Goal: Task Accomplishment & Management: Complete application form

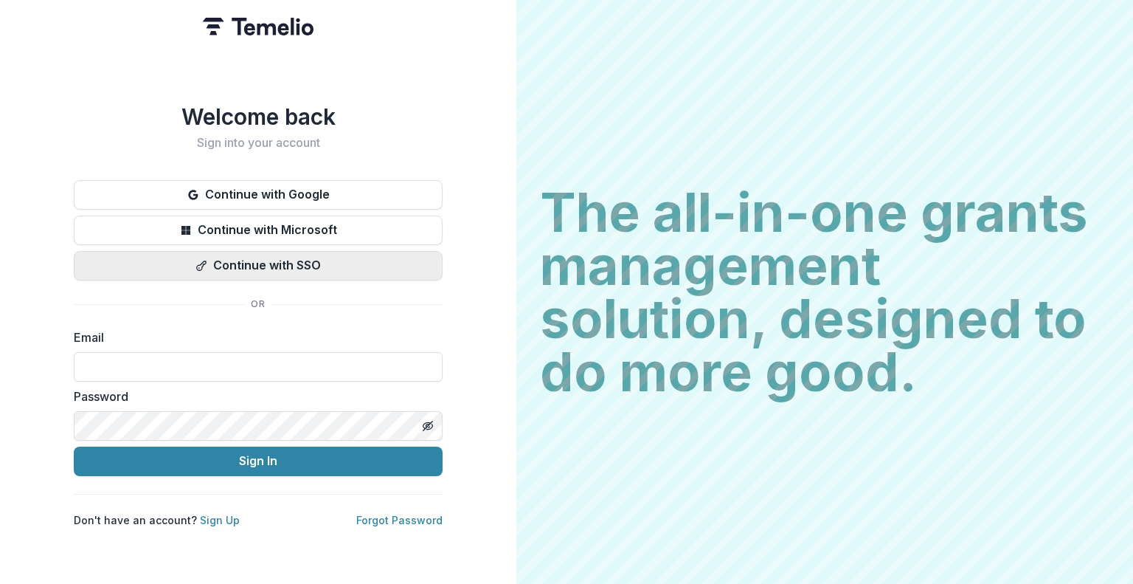
click at [304, 264] on button "Continue with SSO" at bounding box center [258, 266] width 369 height 30
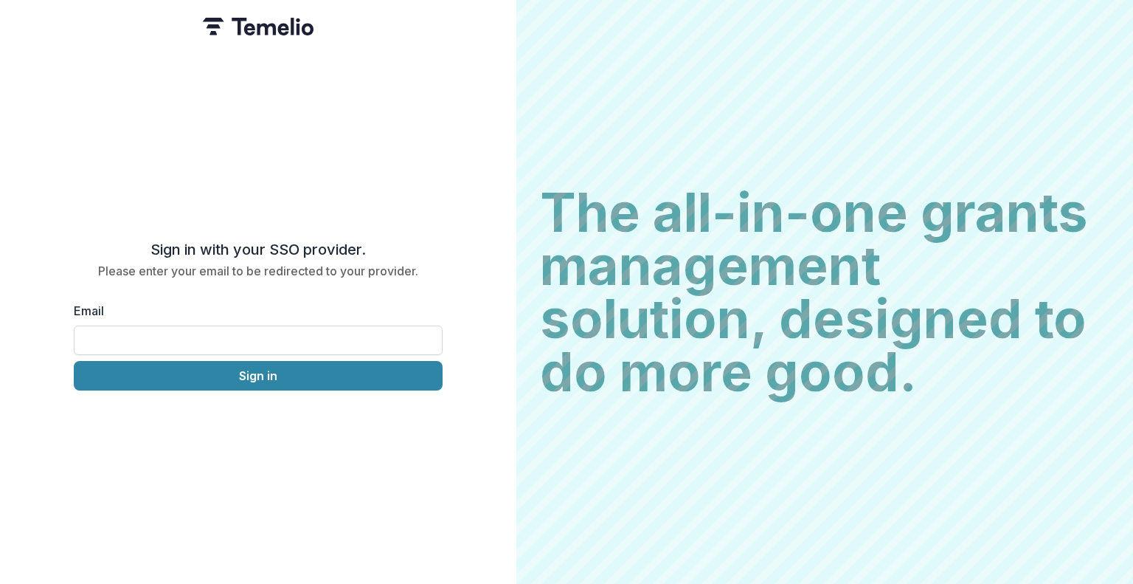
click at [243, 330] on input "Email" at bounding box center [258, 340] width 369 height 30
type input "**********"
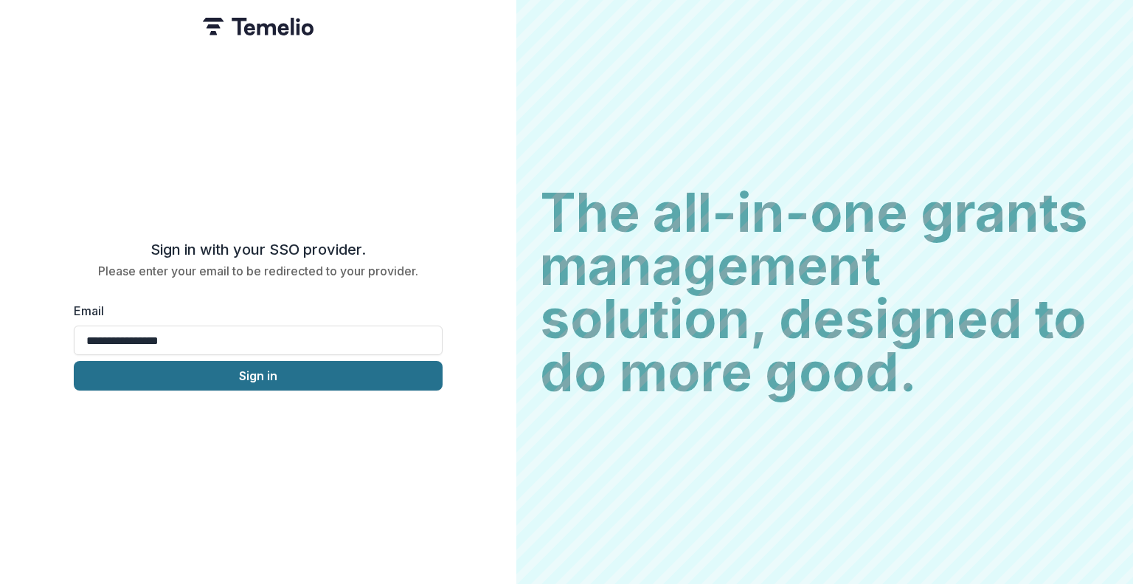
click at [221, 373] on button "Sign in" at bounding box center [258, 376] width 369 height 30
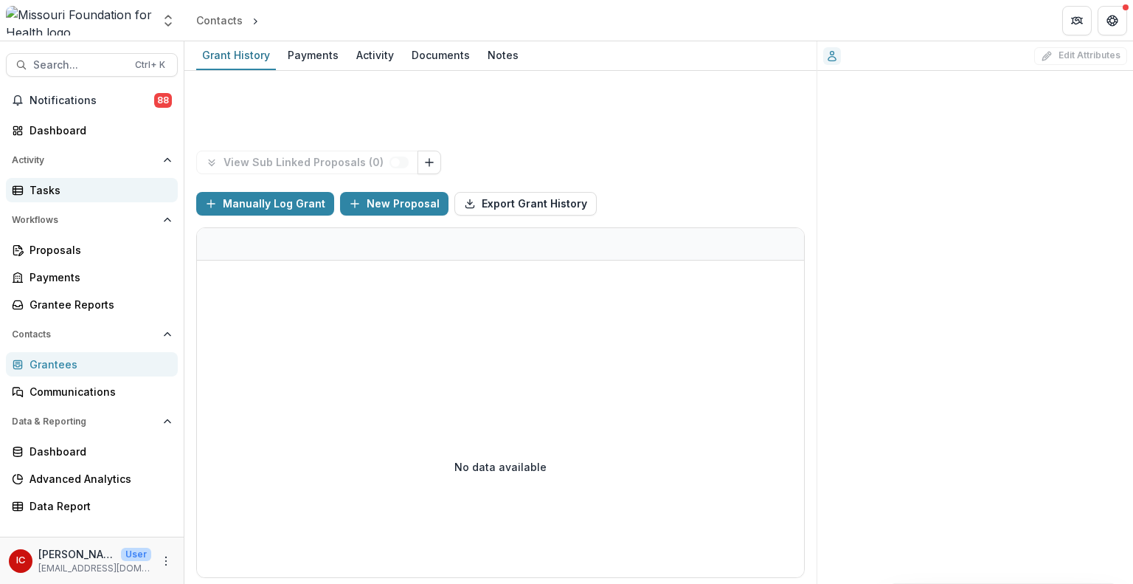
click at [81, 185] on div "Tasks" at bounding box center [98, 189] width 137 height 15
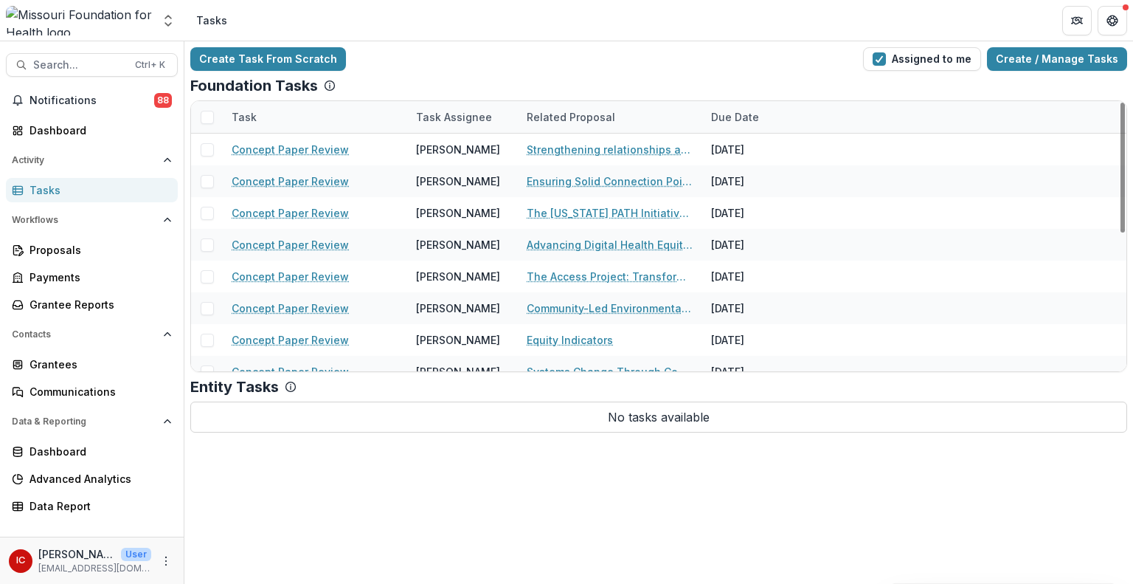
scroll to position [286, 0]
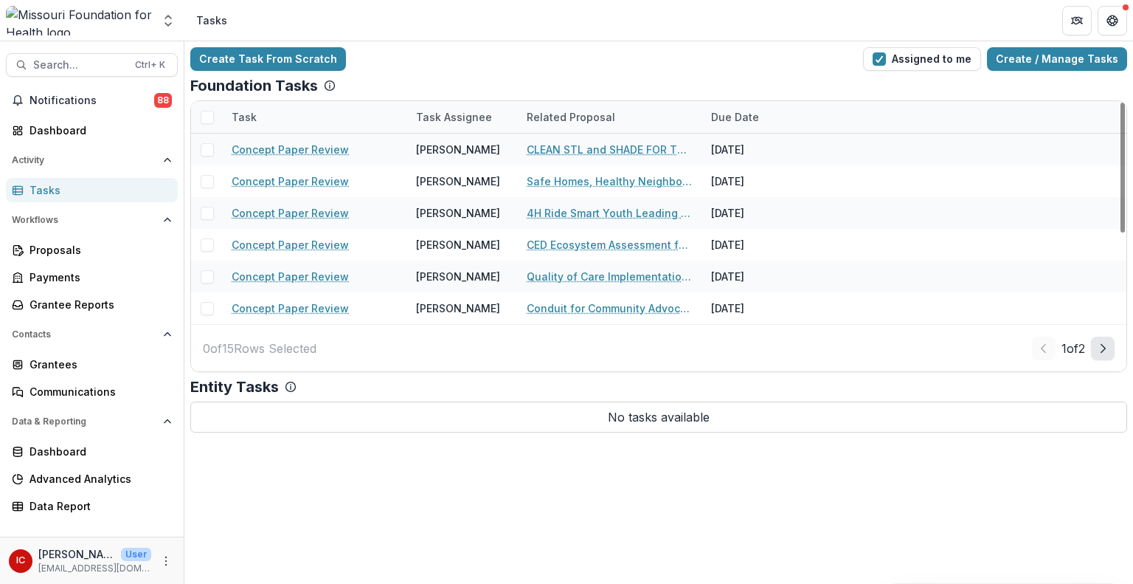
click at [1107, 345] on icon "Next Page" at bounding box center [1103, 348] width 12 height 12
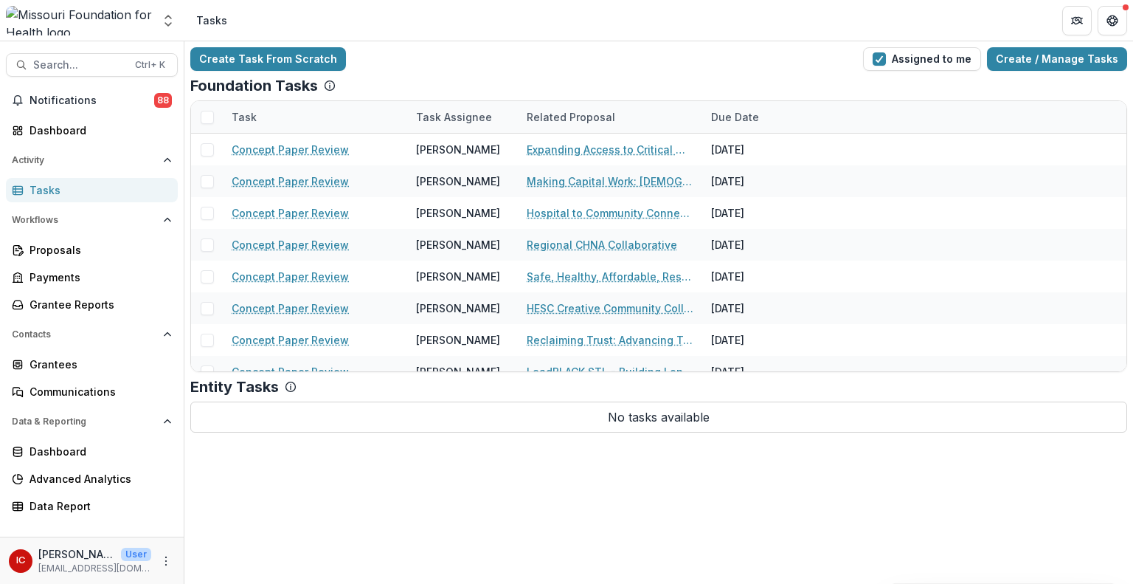
scroll to position [127, 0]
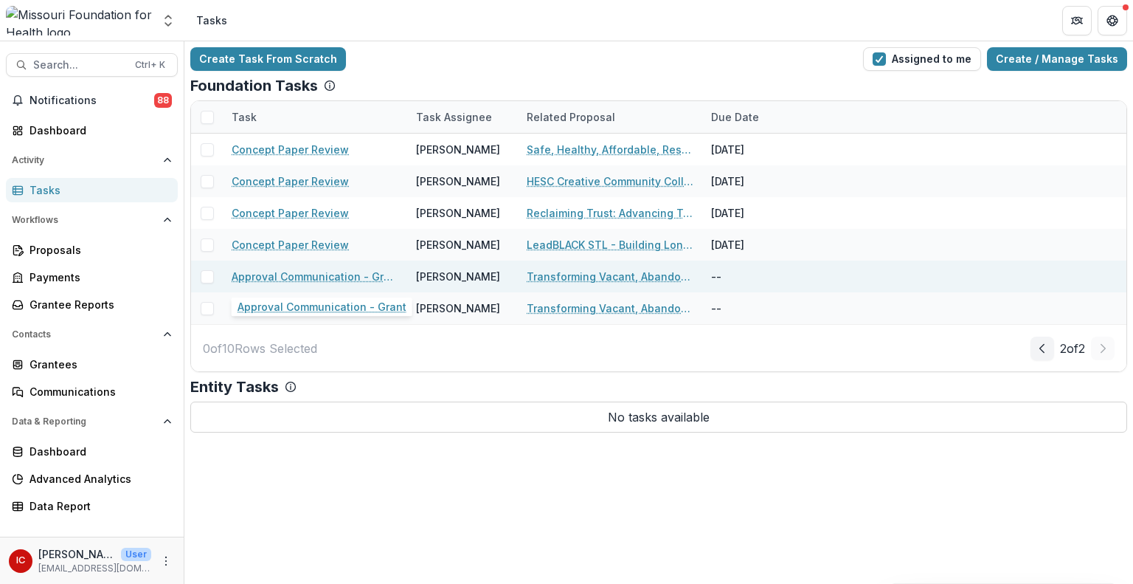
click at [330, 274] on link "Approval Communication - Grant" at bounding box center [315, 276] width 167 height 15
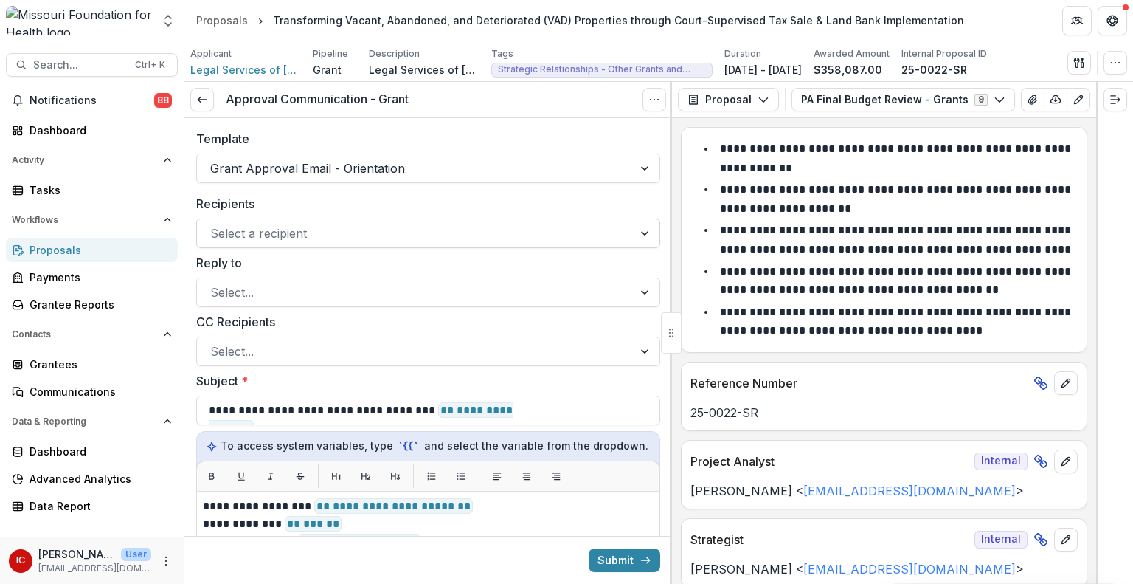
click at [292, 229] on div at bounding box center [415, 233] width 410 height 21
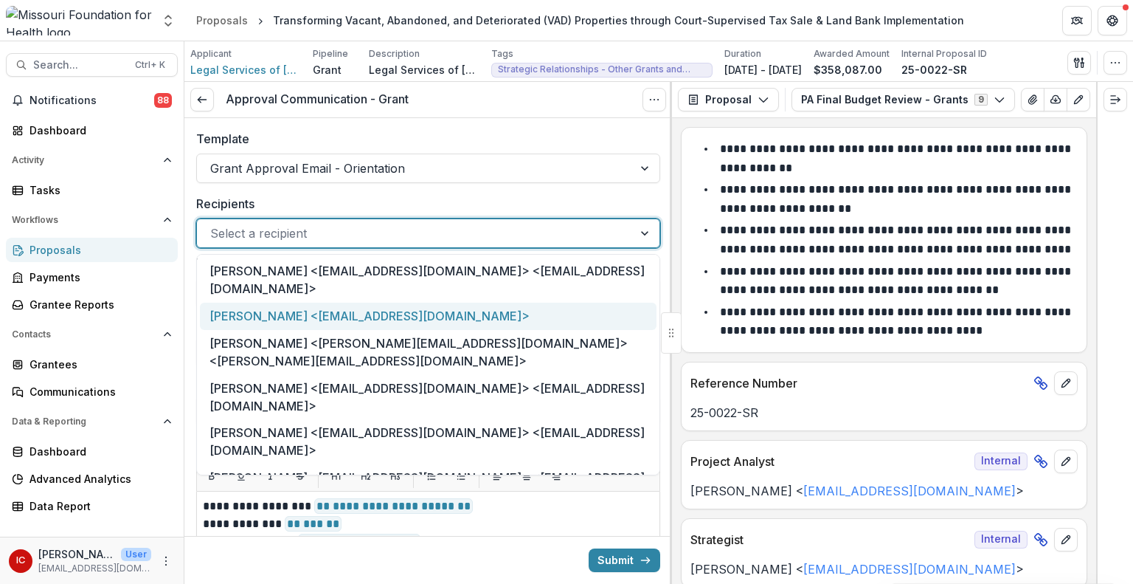
click at [286, 303] on div "Rachel Waterman <rwaterman@lsem.org>" at bounding box center [428, 316] width 457 height 27
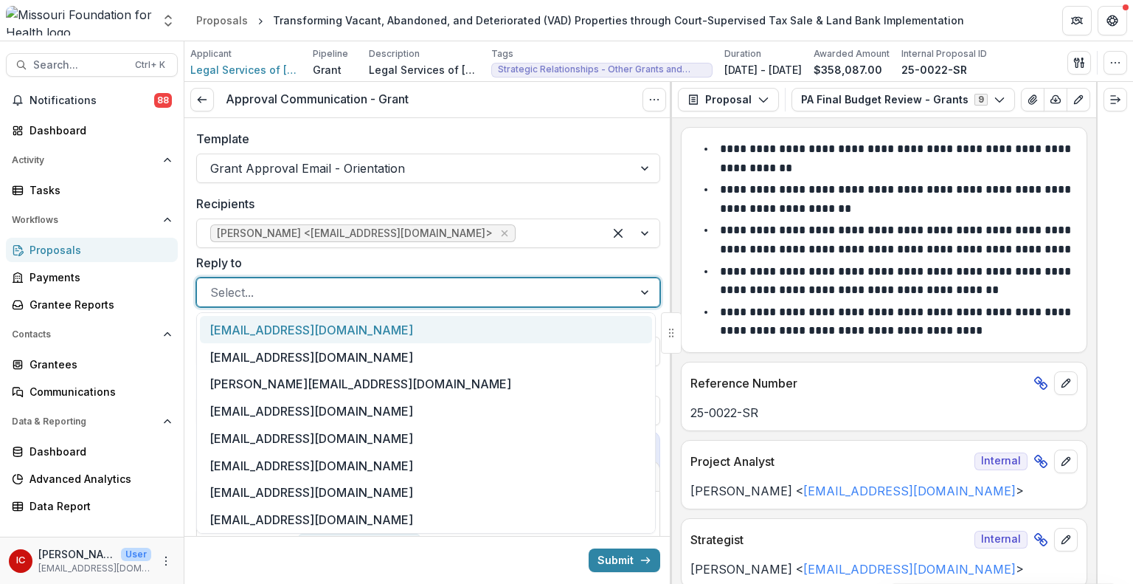
click at [280, 292] on div at bounding box center [415, 292] width 410 height 21
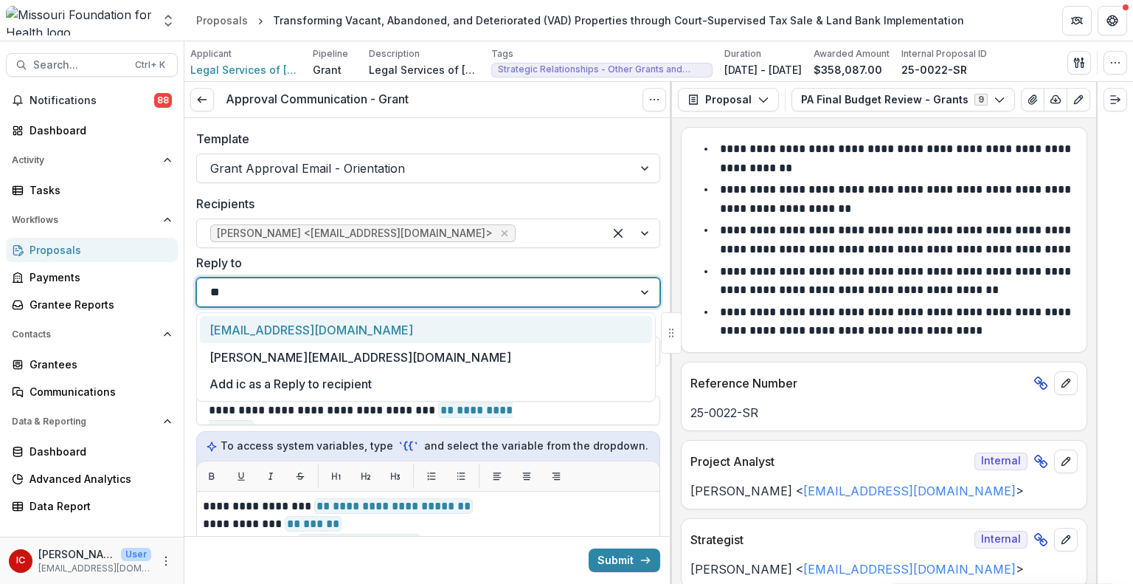
type input "***"
click at [261, 334] on div "iclarke@mffh.org" at bounding box center [426, 329] width 452 height 27
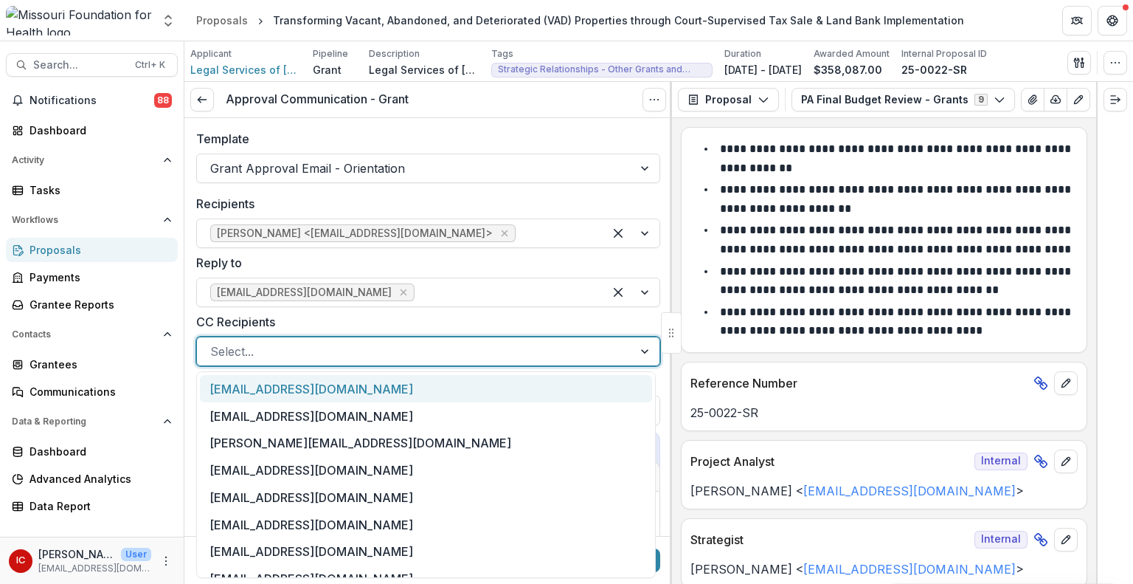
click at [261, 344] on div at bounding box center [415, 351] width 410 height 21
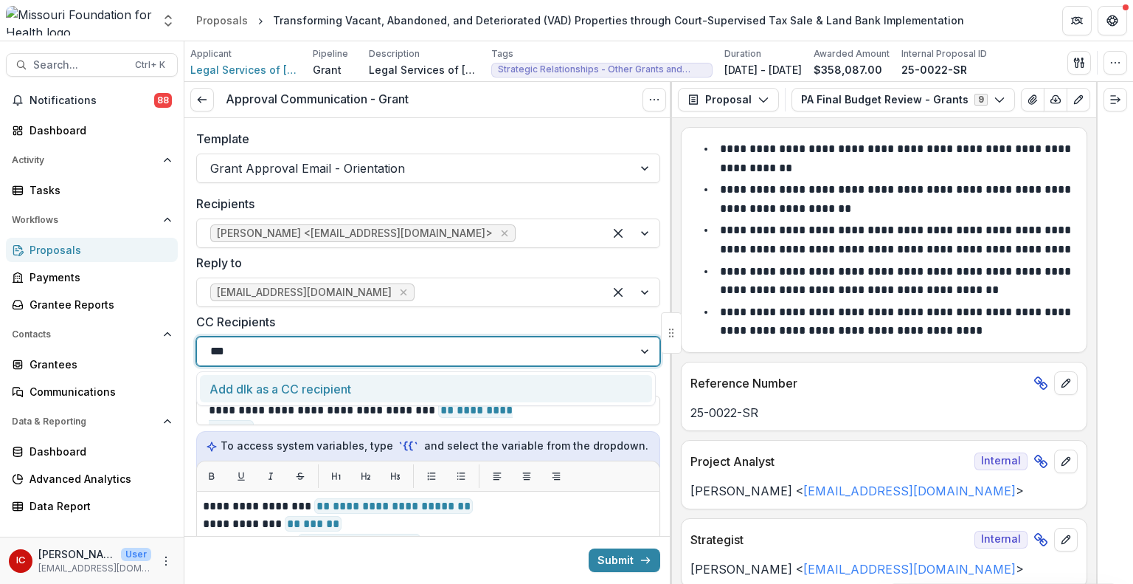
type input "**"
click at [254, 395] on div "dlauverscotti@mffh.org" at bounding box center [426, 388] width 452 height 27
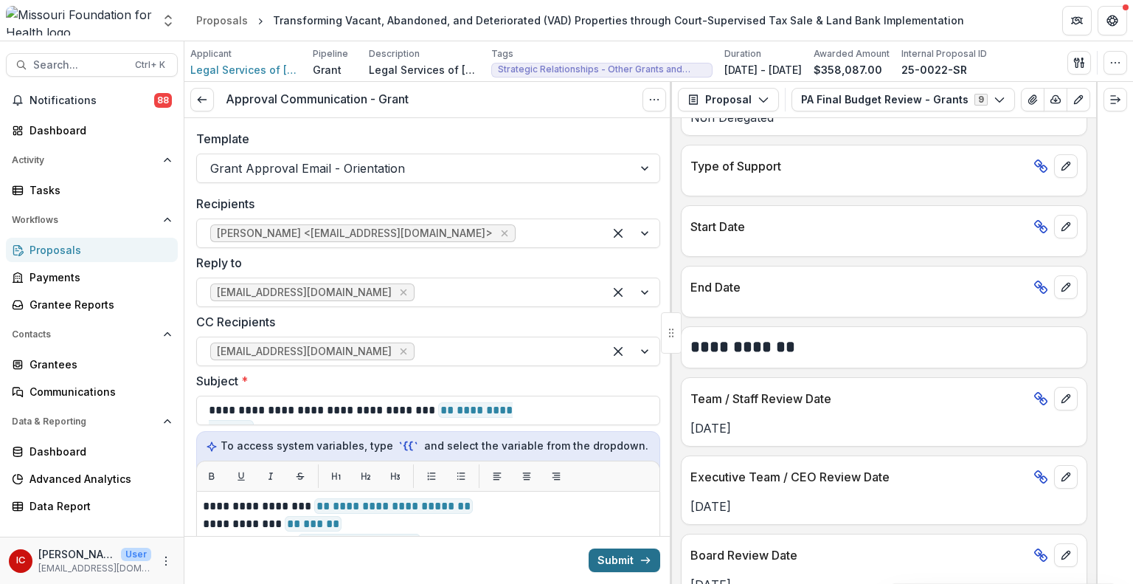
click at [596, 564] on button "Submit" at bounding box center [625, 560] width 72 height 24
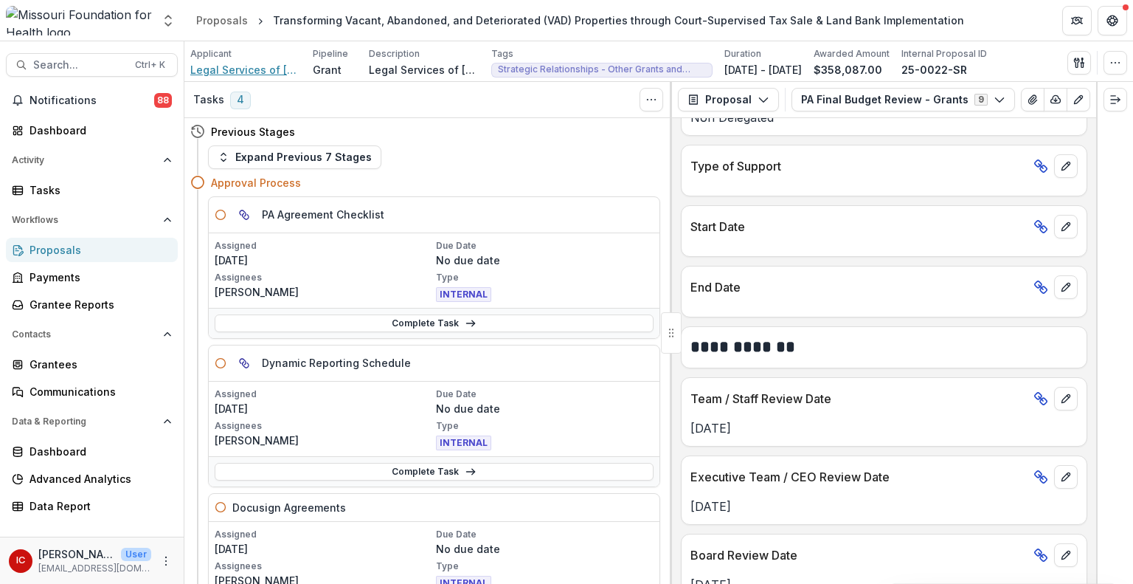
click at [267, 70] on span "Legal Services of Eastern Missouri, Inc." at bounding box center [245, 69] width 111 height 15
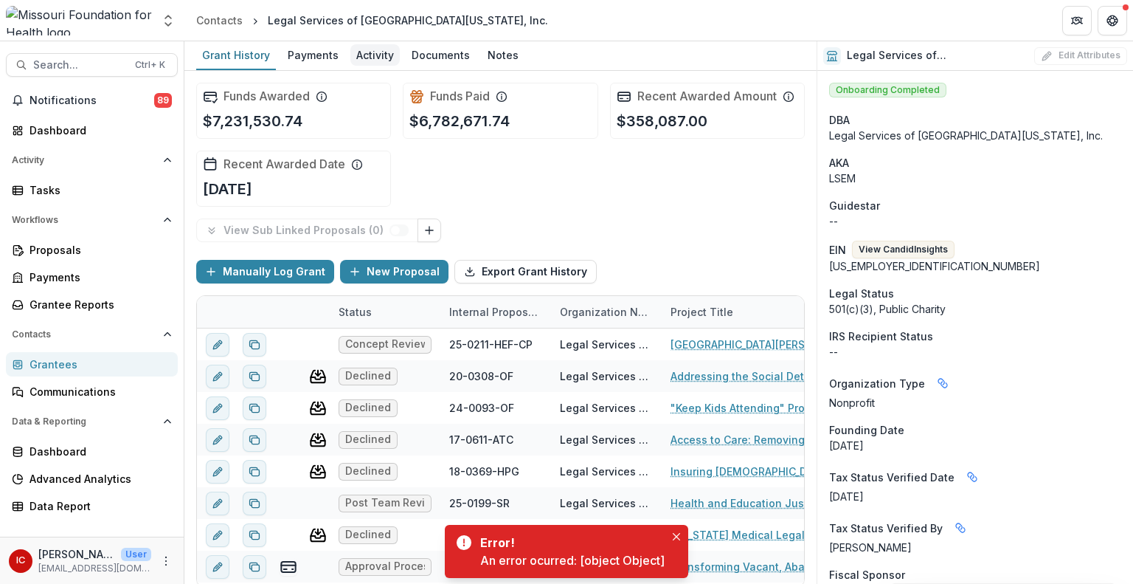
click at [376, 49] on div "Activity" at bounding box center [374, 54] width 49 height 21
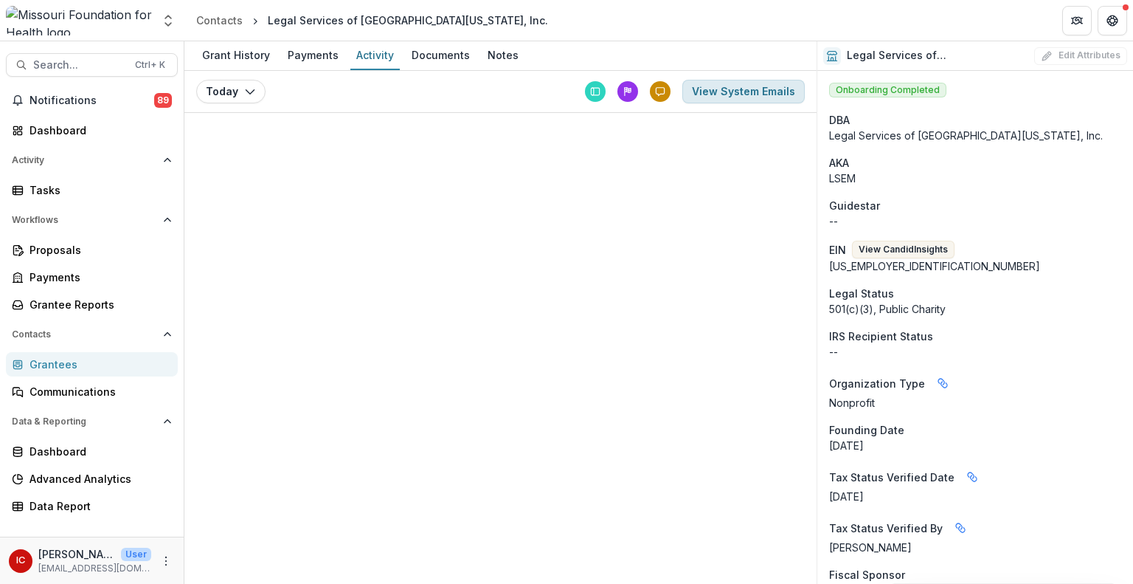
click at [738, 90] on button "View System Emails" at bounding box center [744, 92] width 122 height 24
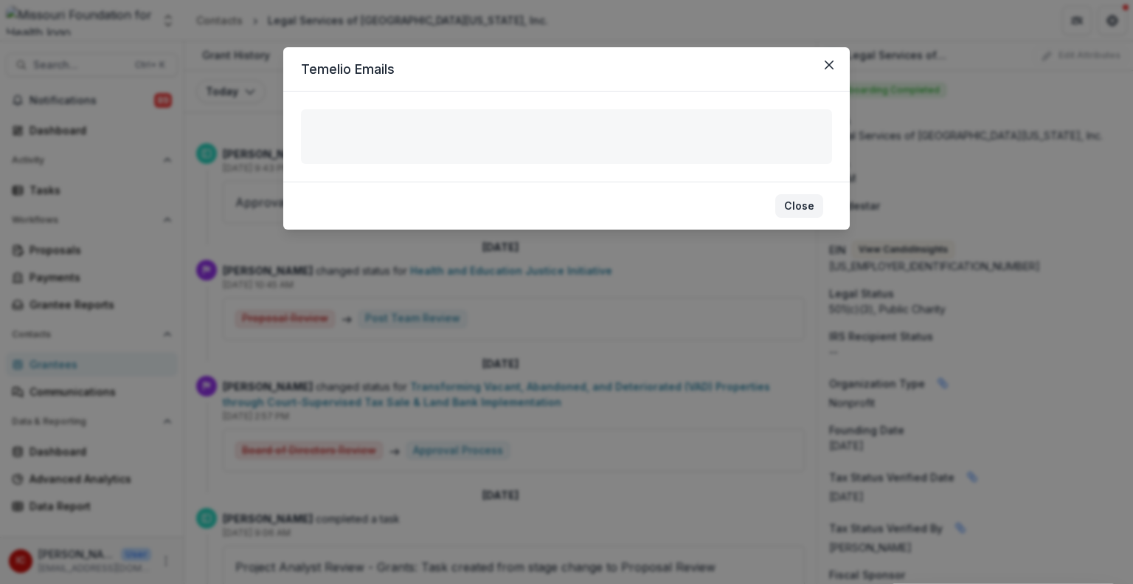
click at [812, 203] on button "Close" at bounding box center [800, 206] width 48 height 24
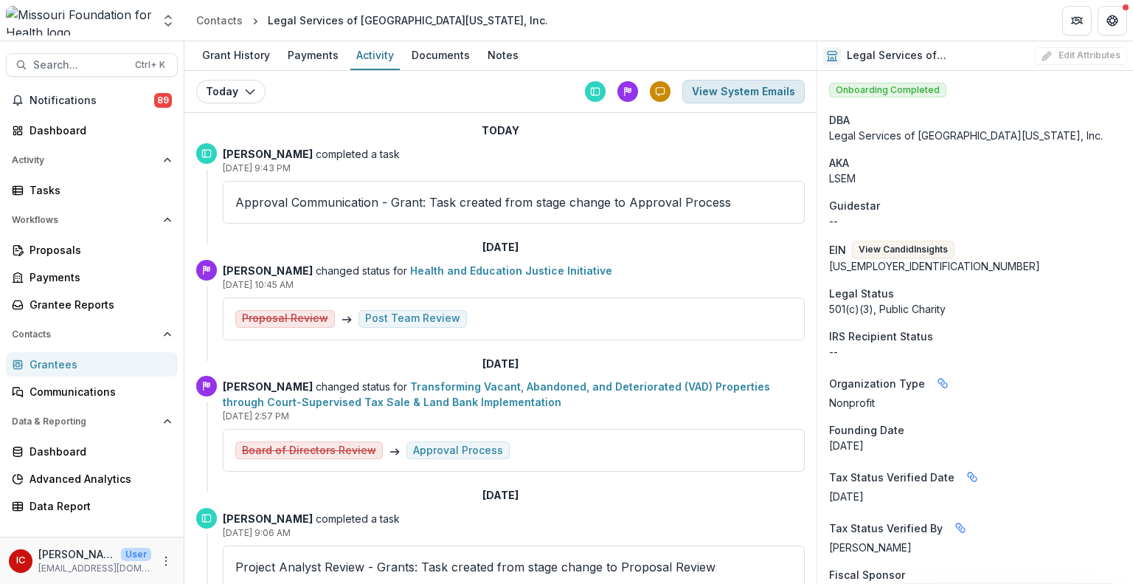
click at [709, 95] on button "View System Emails" at bounding box center [744, 92] width 122 height 24
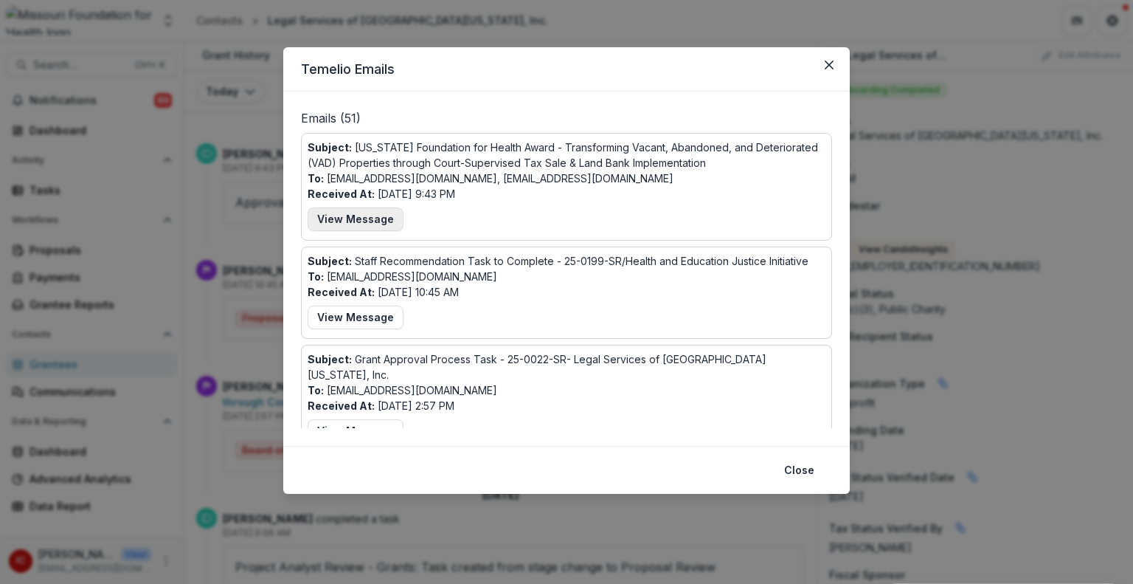
click at [371, 216] on button "View Message" at bounding box center [356, 219] width 96 height 24
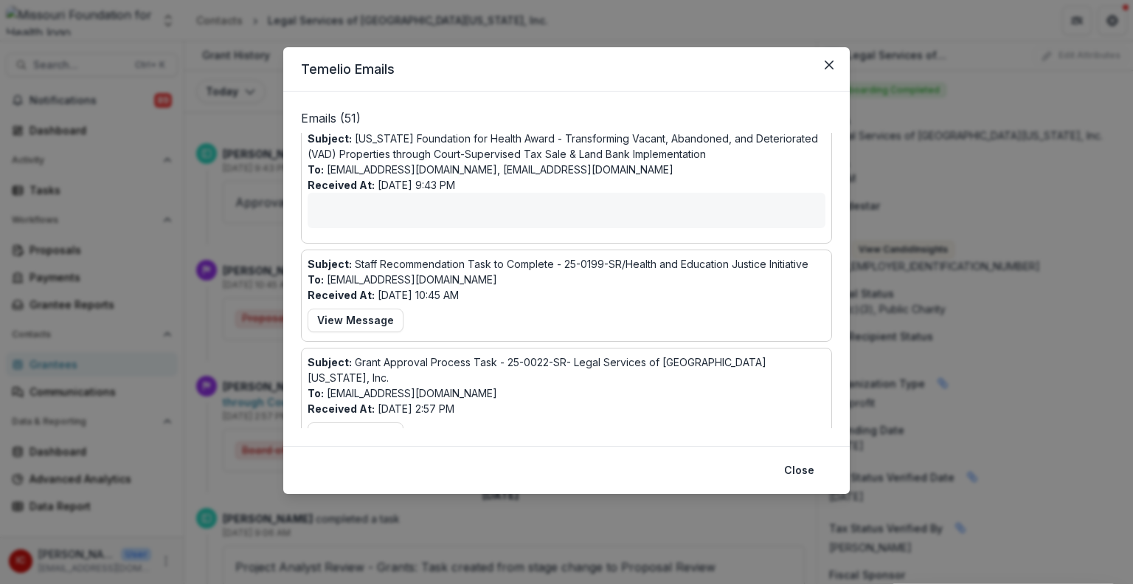
scroll to position [8, 0]
click at [815, 472] on button "Close" at bounding box center [800, 470] width 48 height 24
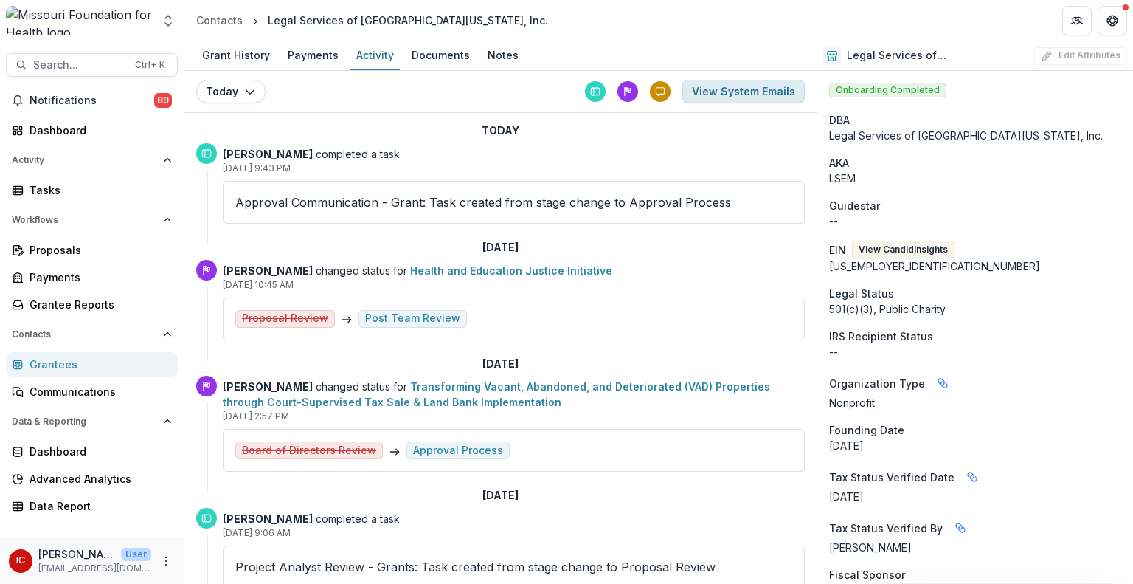
click at [739, 90] on button "View System Emails" at bounding box center [744, 92] width 122 height 24
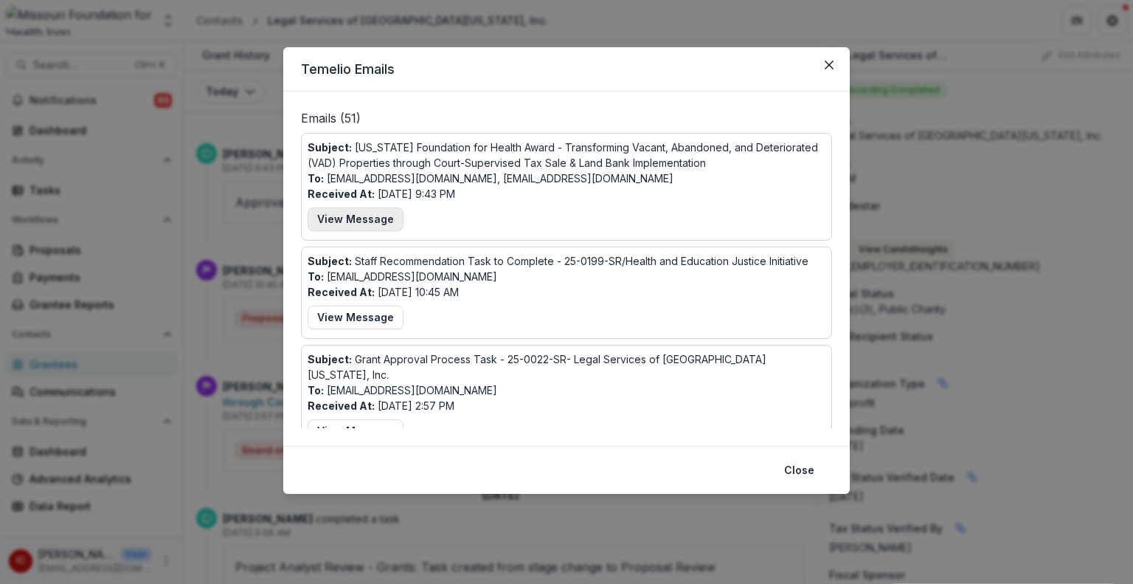
click at [351, 215] on button "View Message" at bounding box center [356, 219] width 96 height 24
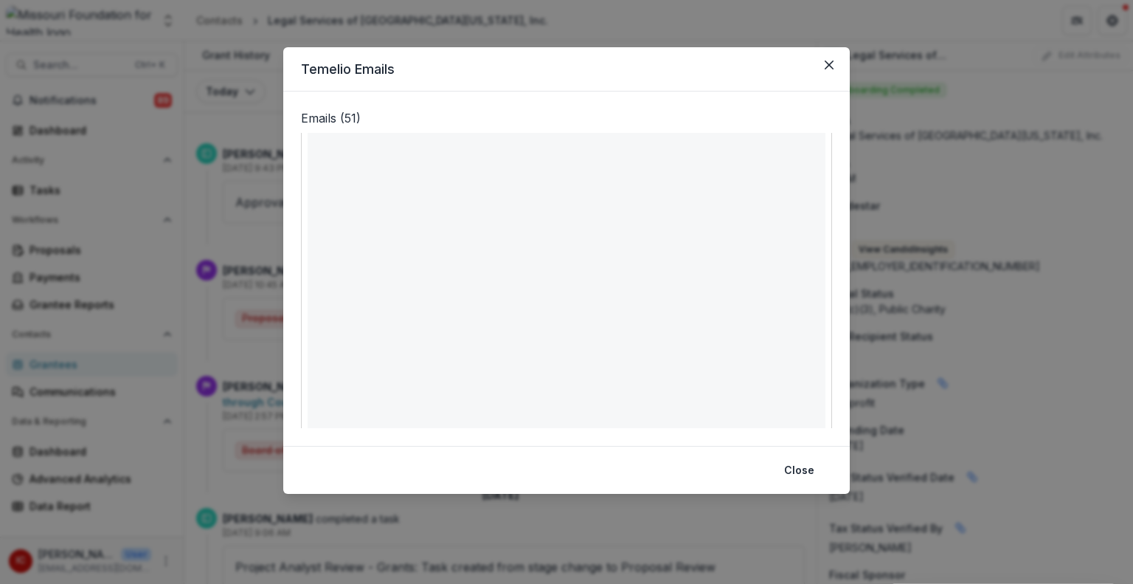
scroll to position [0, 0]
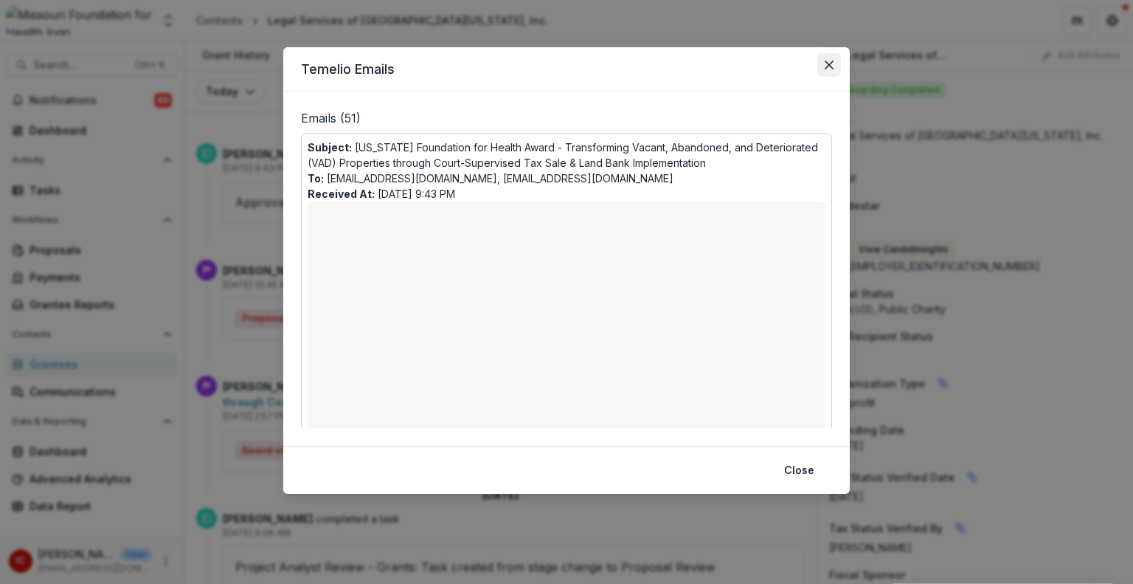
click at [829, 63] on icon "Close" at bounding box center [829, 65] width 9 height 9
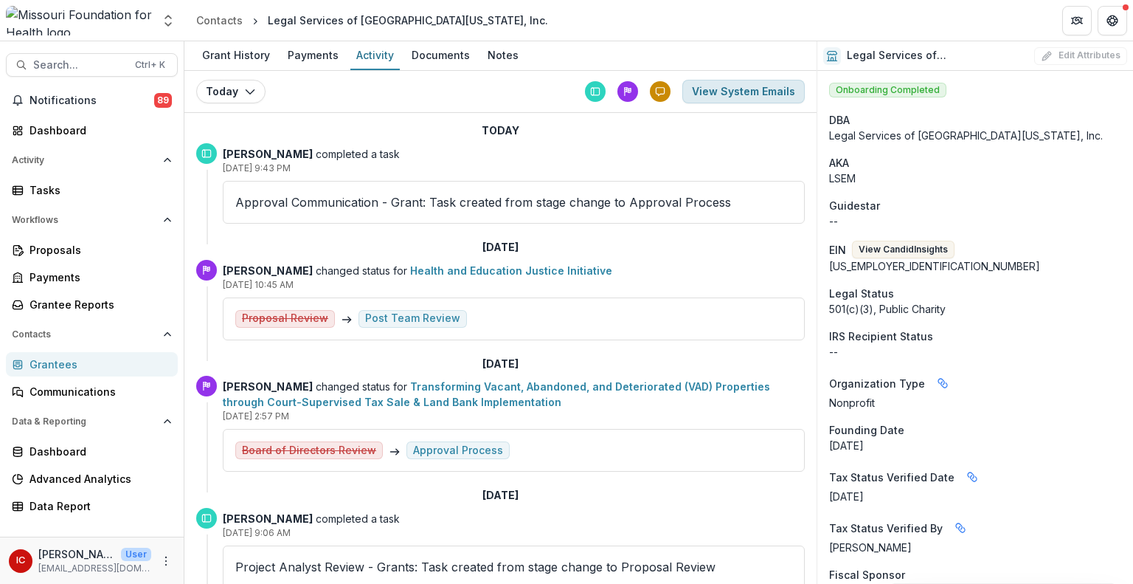
click at [753, 85] on button "View System Emails" at bounding box center [744, 92] width 122 height 24
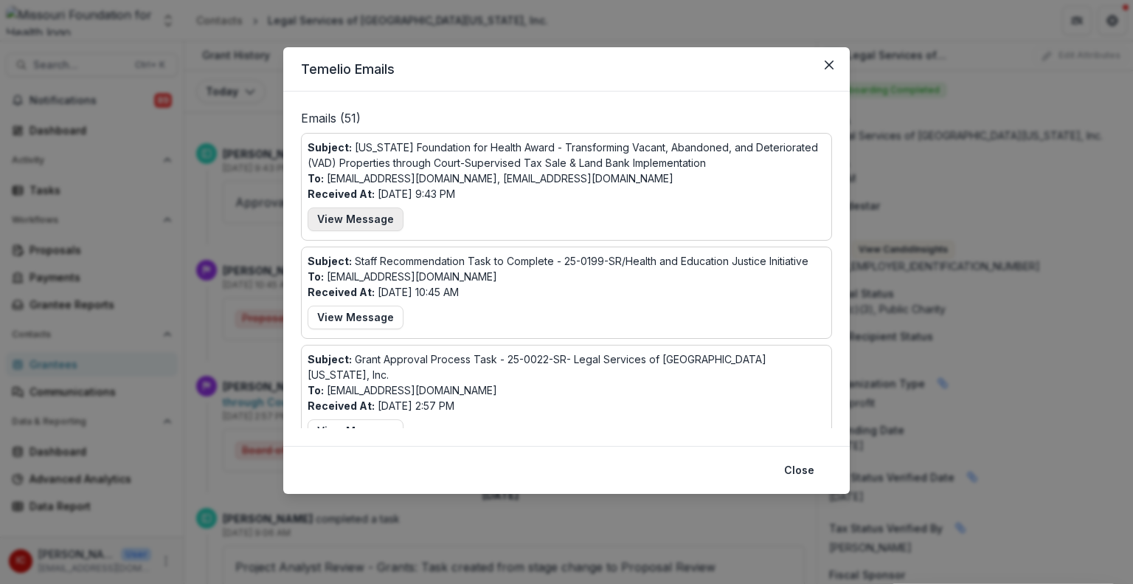
click at [370, 220] on button "View Message" at bounding box center [356, 219] width 96 height 24
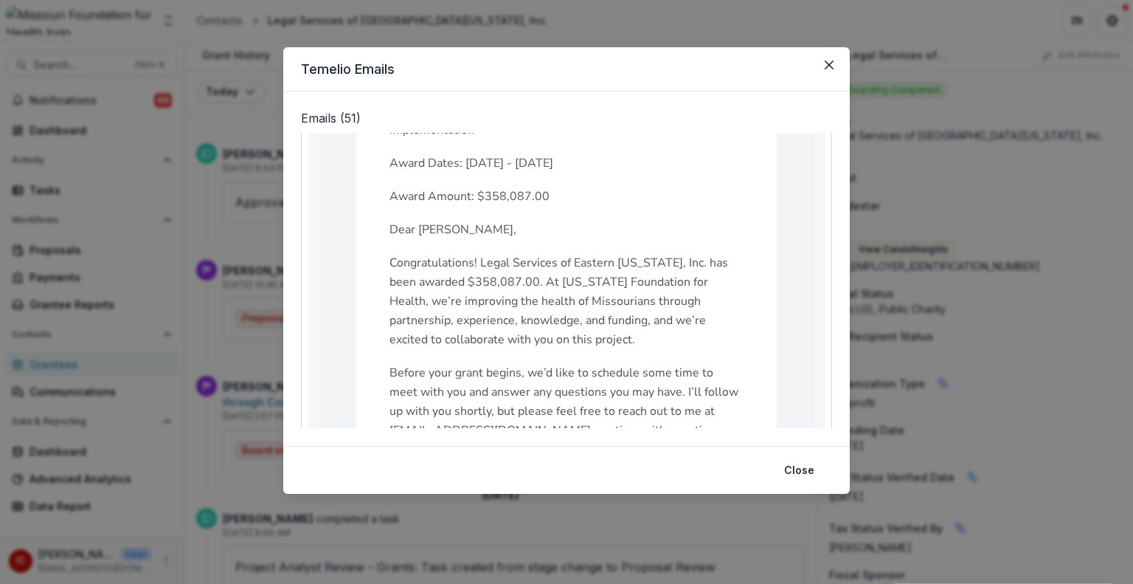
scroll to position [277, 0]
click at [808, 466] on button "Close" at bounding box center [800, 470] width 48 height 24
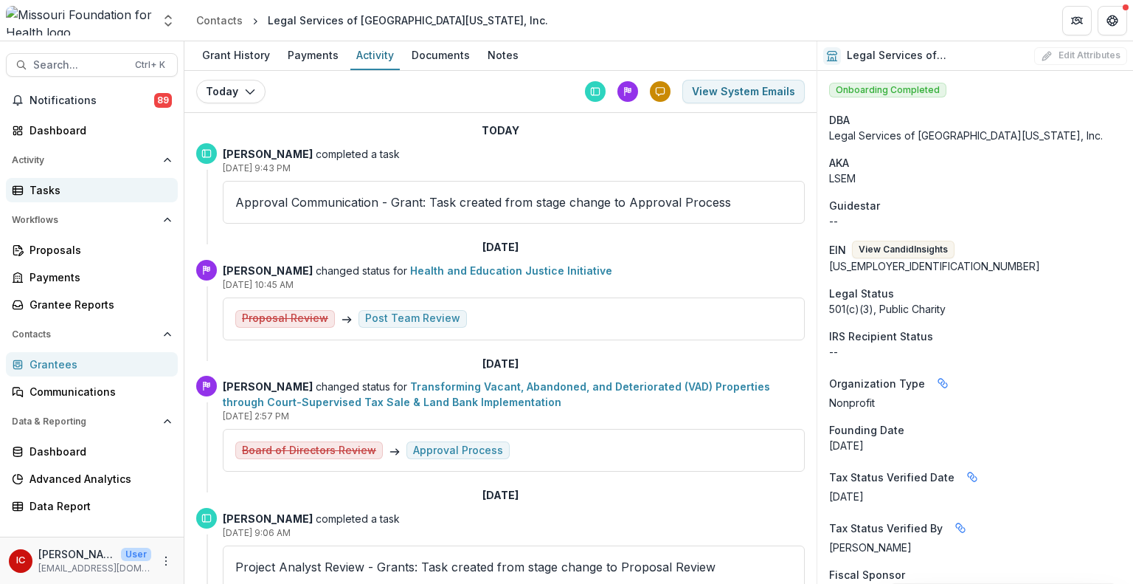
click at [56, 188] on div "Tasks" at bounding box center [98, 189] width 137 height 15
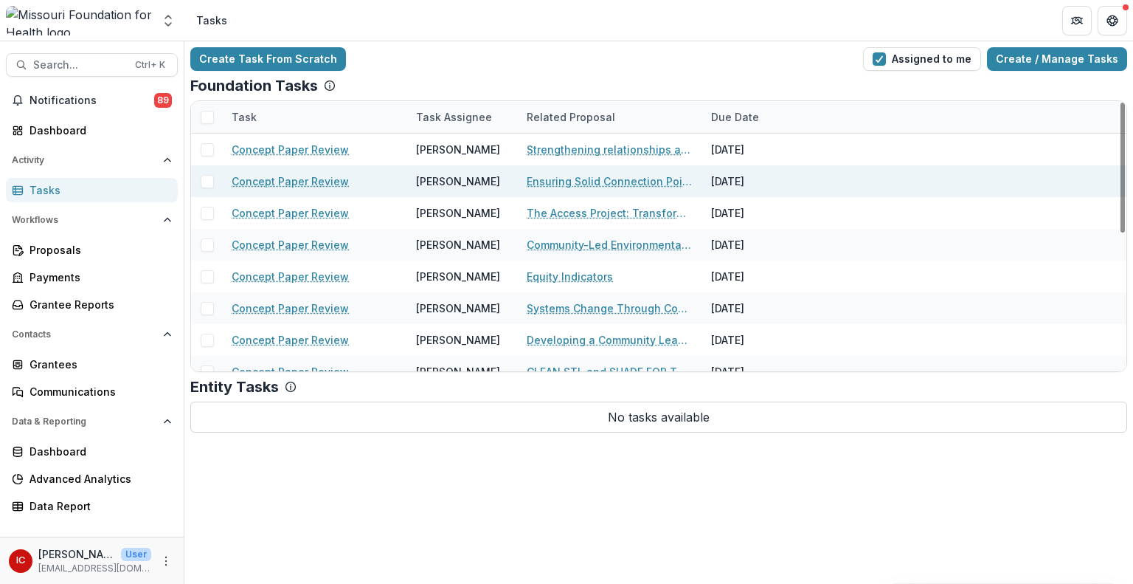
scroll to position [286, 0]
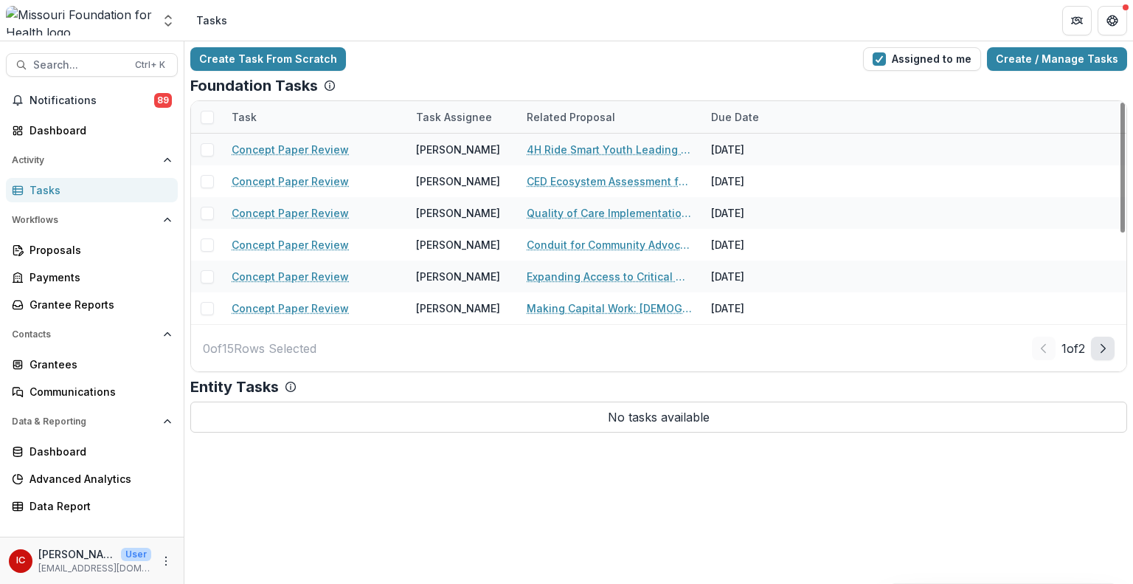
click at [1105, 349] on icon "Next Page" at bounding box center [1103, 348] width 12 height 12
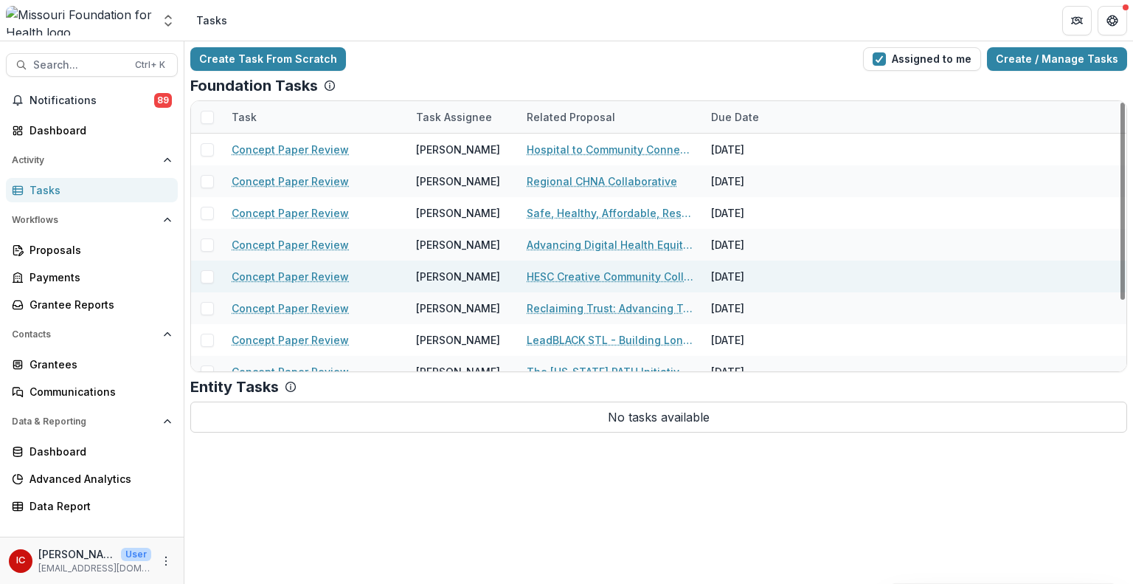
scroll to position [94, 0]
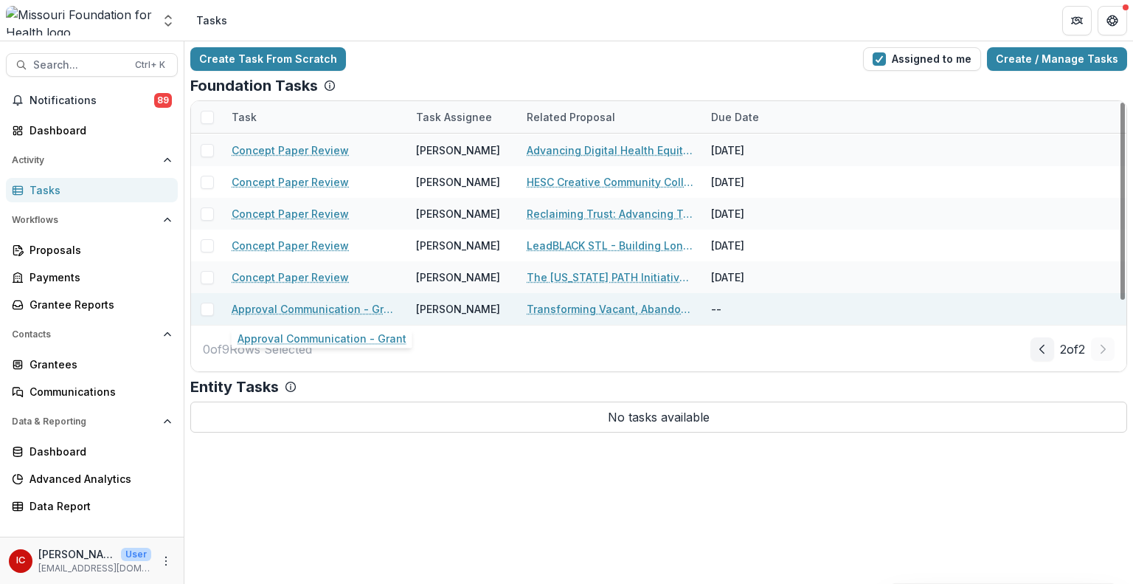
click at [328, 312] on link "Approval Communication - Grant" at bounding box center [315, 308] width 167 height 15
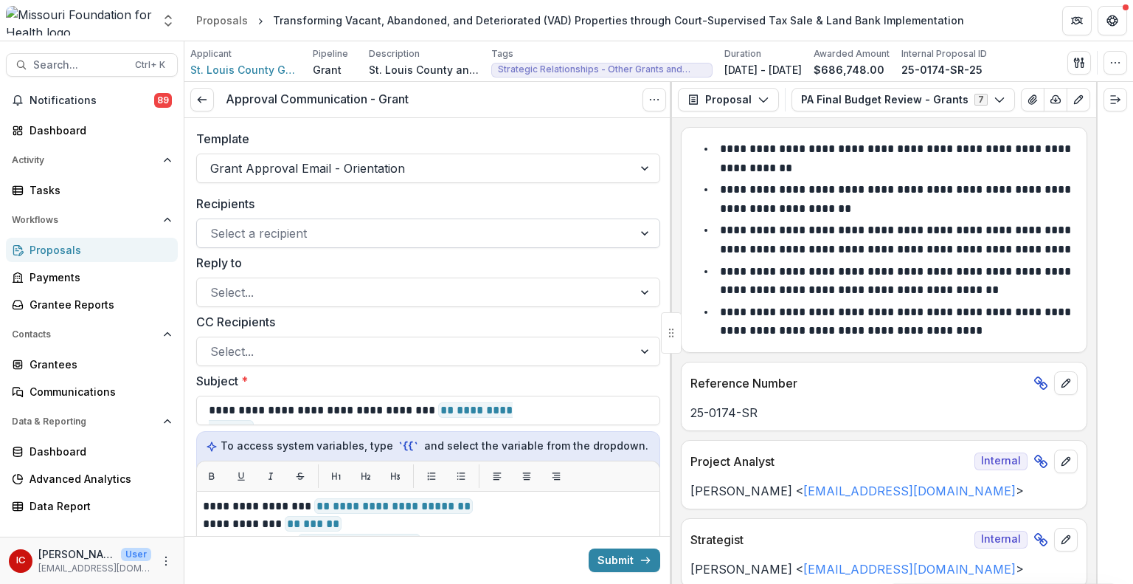
click at [299, 230] on div at bounding box center [415, 233] width 410 height 21
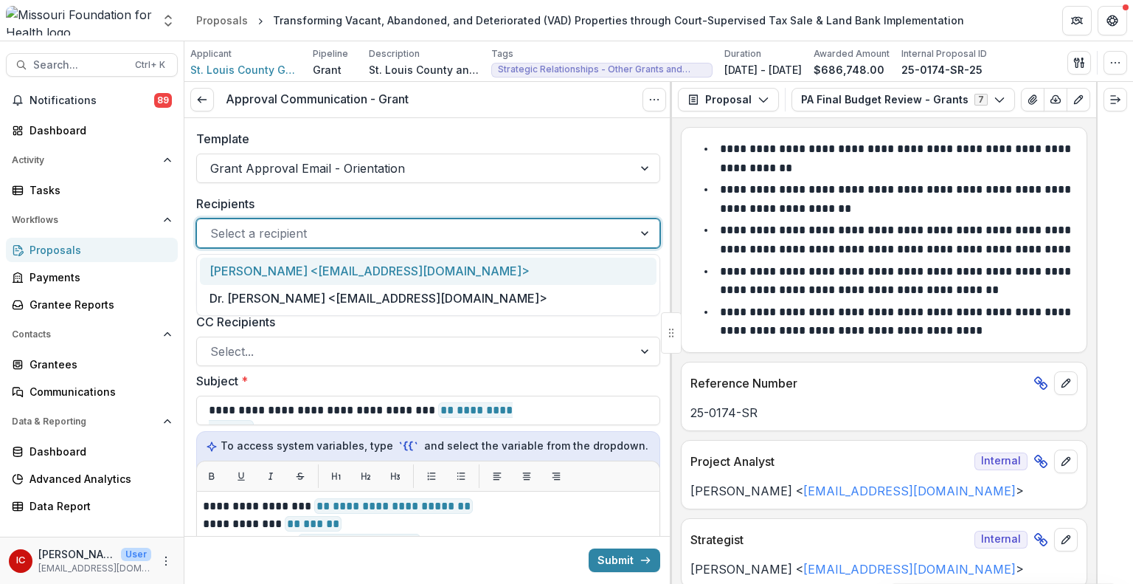
click at [326, 226] on div at bounding box center [415, 233] width 410 height 21
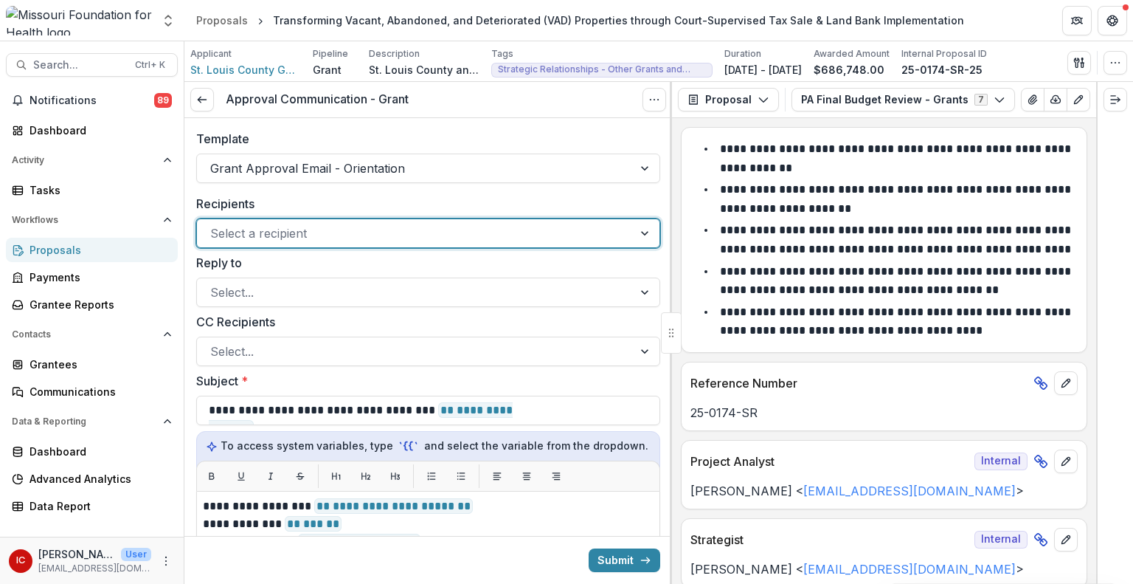
click at [223, 246] on div "Select a recipient" at bounding box center [428, 233] width 464 height 30
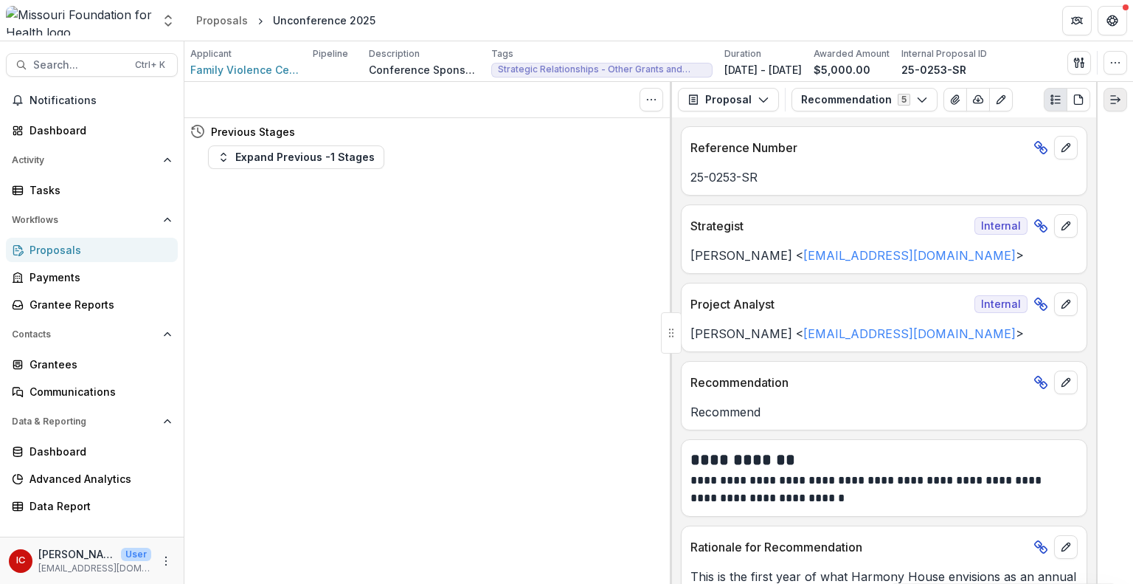
click at [1114, 100] on line "Expand right" at bounding box center [1115, 100] width 9 height 0
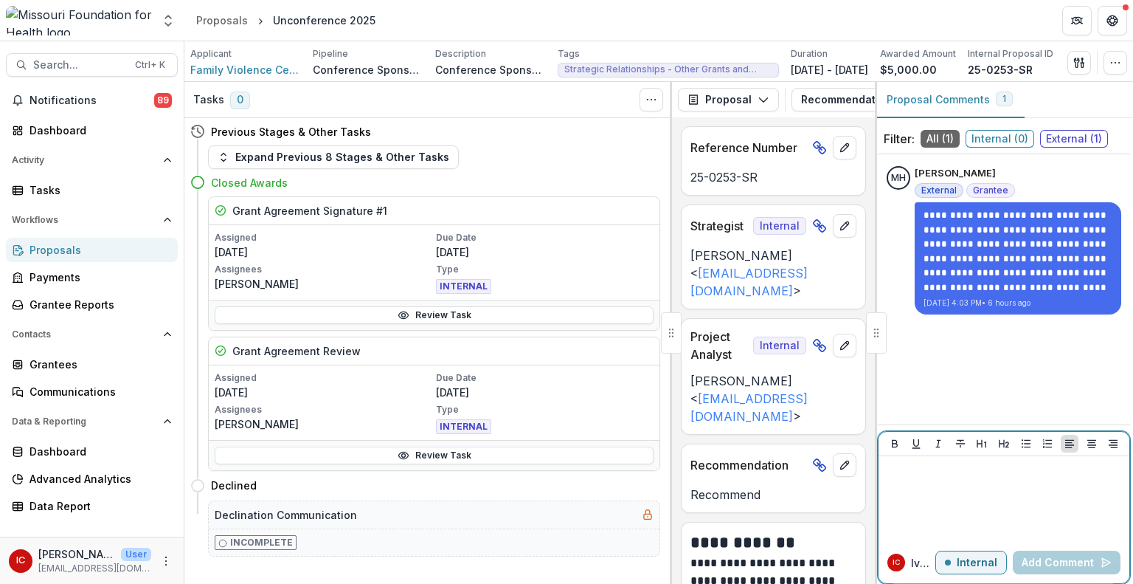
click at [945, 474] on p at bounding box center [1004, 470] width 239 height 16
click at [1056, 134] on span "External ( 1 )" at bounding box center [1074, 139] width 68 height 18
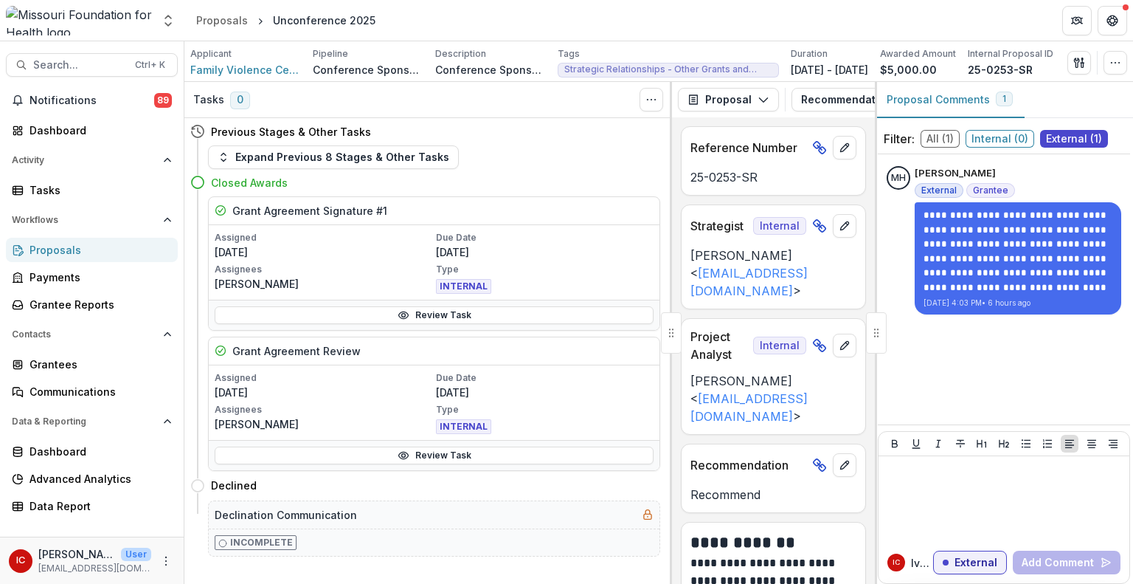
click at [940, 140] on span "All ( 1 )" at bounding box center [940, 139] width 39 height 18
